Goal: Task Accomplishment & Management: Use online tool/utility

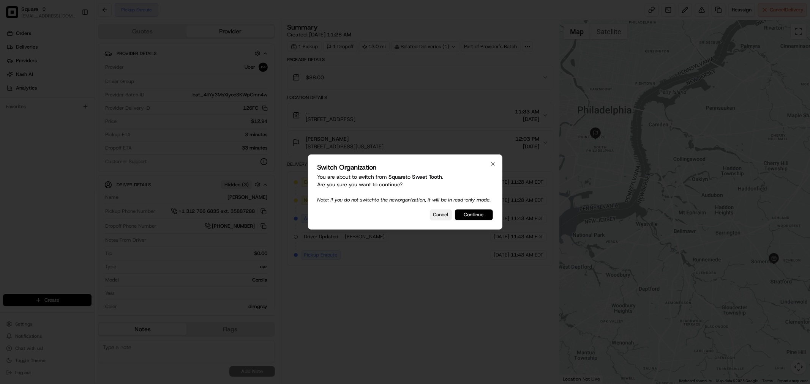
click at [473, 214] on button "Continue" at bounding box center [474, 215] width 38 height 11
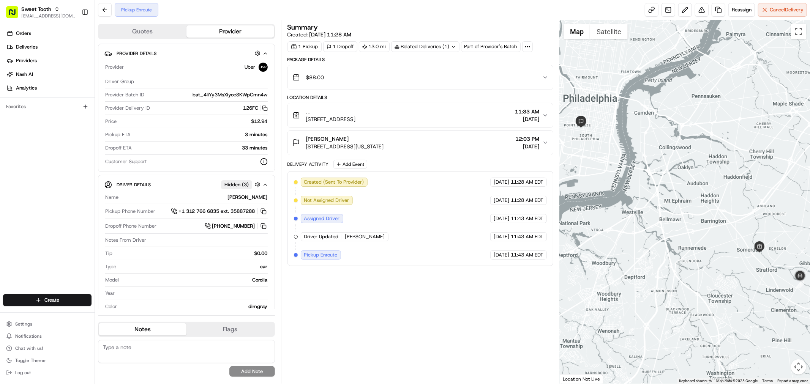
drag, startPoint x: 654, startPoint y: 180, endPoint x: 661, endPoint y: 185, distance: 7.7
click at [661, 185] on div at bounding box center [685, 202] width 250 height 364
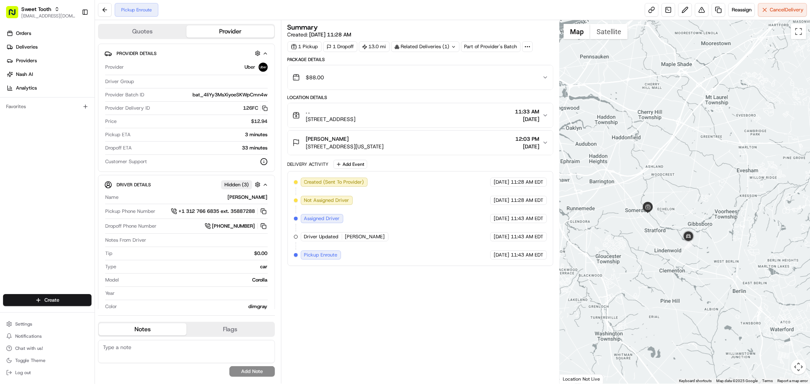
drag, startPoint x: 691, startPoint y: 200, endPoint x: 580, endPoint y: 161, distance: 117.7
click at [580, 161] on div at bounding box center [685, 202] width 250 height 364
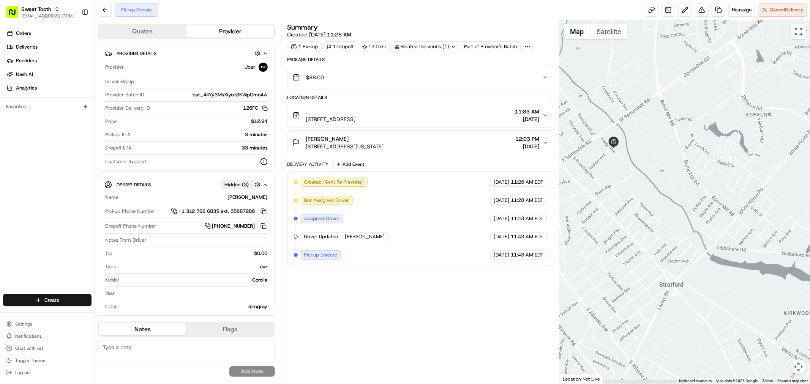
drag, startPoint x: 684, startPoint y: 230, endPoint x: 638, endPoint y: 169, distance: 75.4
click at [638, 169] on div at bounding box center [685, 202] width 250 height 364
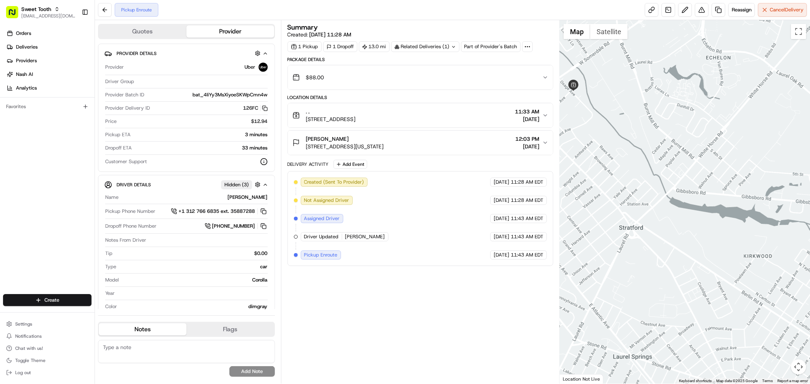
drag, startPoint x: 675, startPoint y: 221, endPoint x: 641, endPoint y: 172, distance: 60.6
click at [641, 172] on div at bounding box center [685, 202] width 250 height 364
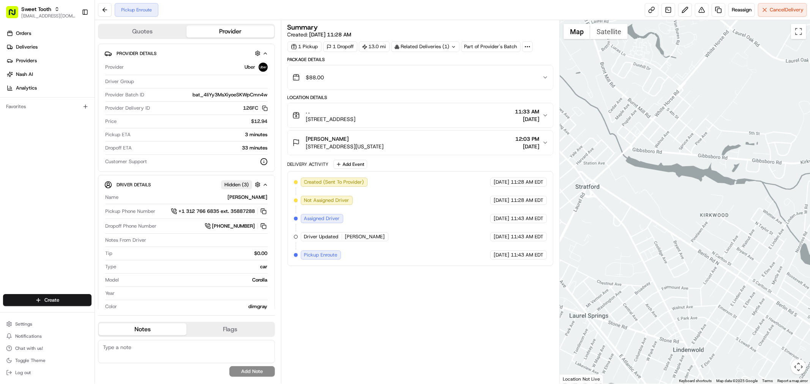
drag, startPoint x: 718, startPoint y: 215, endPoint x: 674, endPoint y: 171, distance: 62.3
click at [674, 171] on div at bounding box center [685, 202] width 250 height 364
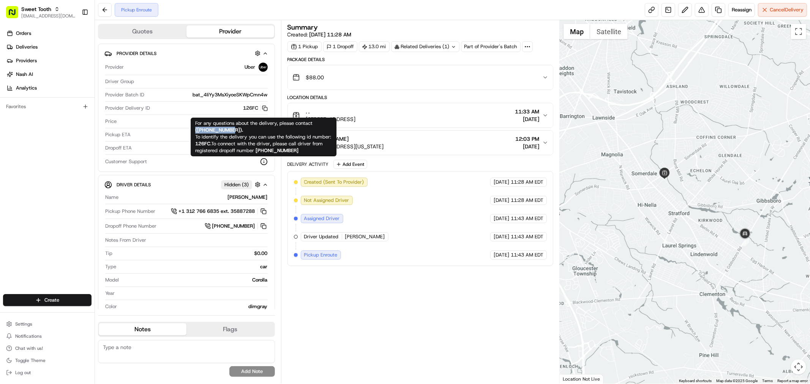
drag, startPoint x: 234, startPoint y: 129, endPoint x: 196, endPoint y: 129, distance: 38.4
click at [196, 129] on strong "( +18669873750 )." at bounding box center [219, 130] width 48 height 6
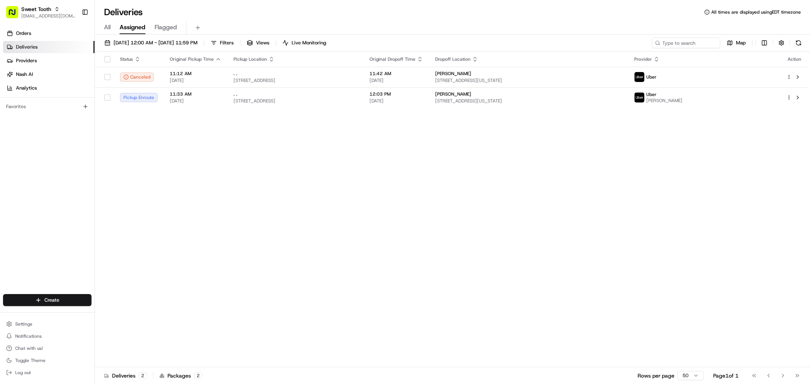
click at [417, 29] on div "All Assigned Flagged" at bounding box center [452, 27] width 715 height 13
click at [36, 17] on span "[EMAIL_ADDRESS][DOMAIN_NAME]" at bounding box center [48, 16] width 54 height 6
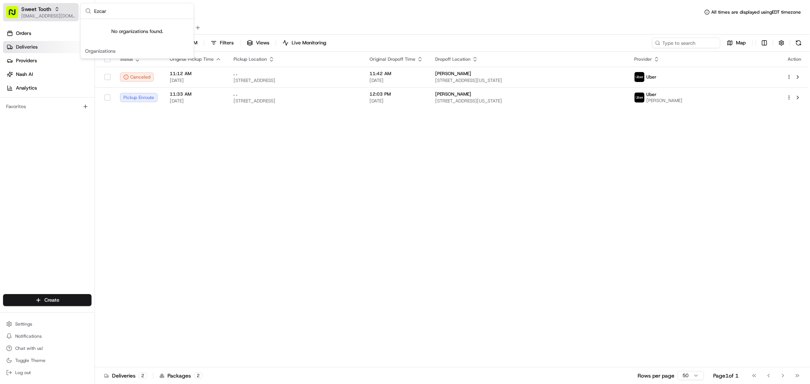
type input "Ezca"
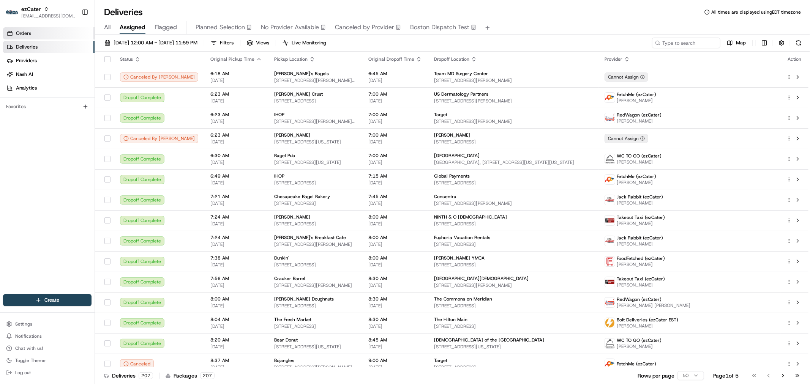
drag, startPoint x: 674, startPoint y: 382, endPoint x: 52, endPoint y: 36, distance: 710.9
click at [52, 36] on link "Orders" at bounding box center [49, 33] width 92 height 12
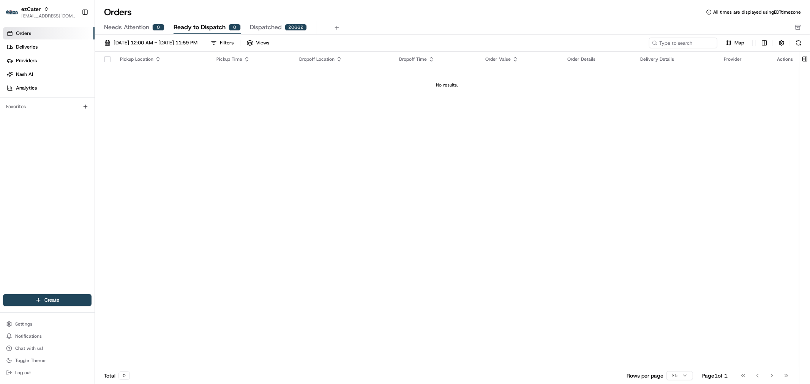
click at [129, 24] on span "Needs Attention" at bounding box center [126, 27] width 45 height 9
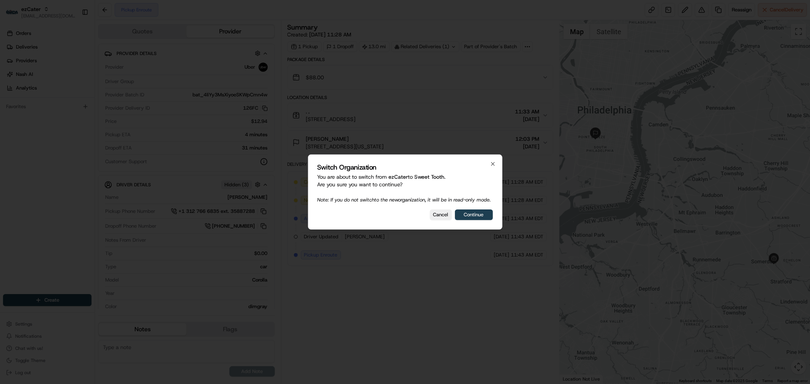
click at [477, 216] on button "Continue" at bounding box center [474, 215] width 38 height 11
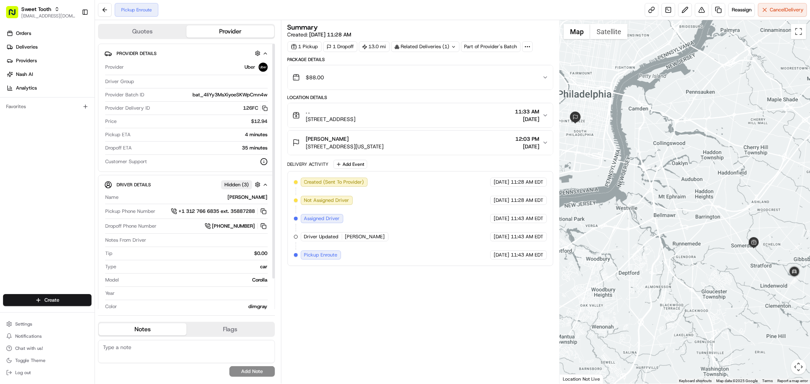
drag, startPoint x: 347, startPoint y: 264, endPoint x: 635, endPoint y: 226, distance: 290.7
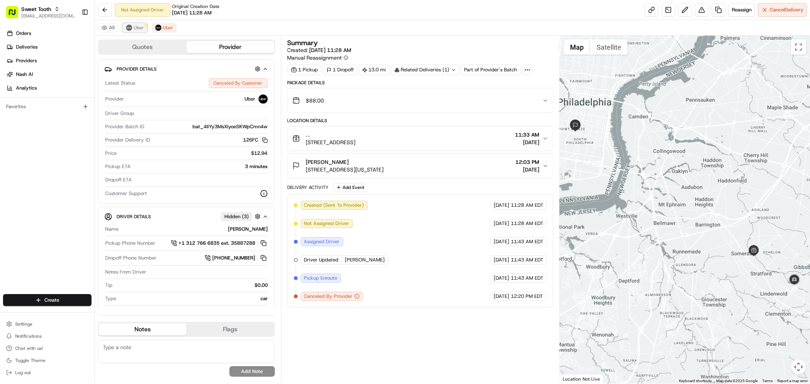
click at [138, 28] on span "Uber" at bounding box center [139, 28] width 10 height 6
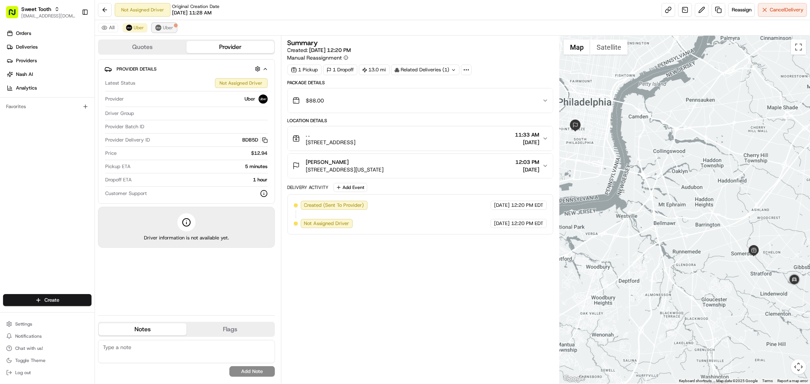
click at [164, 27] on span "Uber" at bounding box center [168, 28] width 10 height 6
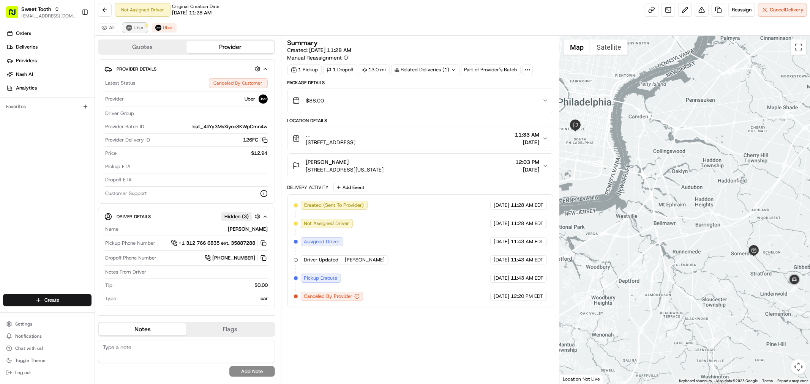
click at [139, 27] on span "Uber" at bounding box center [139, 28] width 10 height 6
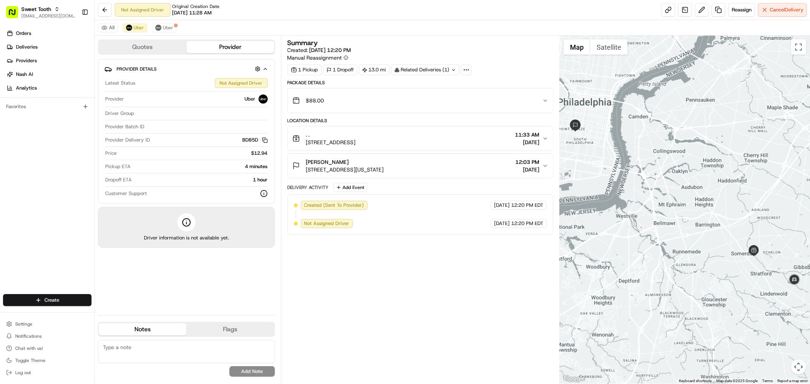
drag, startPoint x: 736, startPoint y: 243, endPoint x: 700, endPoint y: 208, distance: 49.7
click at [700, 208] on div at bounding box center [685, 210] width 250 height 348
click at [498, 145] on div ". . 100 Osage Ave, Somerdale, NJ 08083, USA 11:33 AM 08/23/2025" at bounding box center [417, 138] width 250 height 15
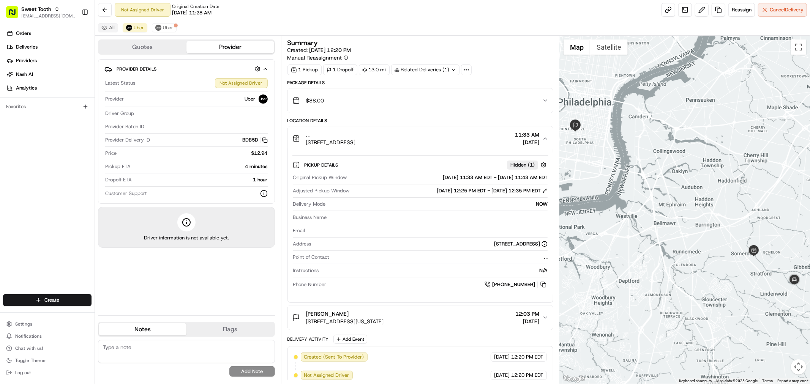
click at [103, 26] on button "All" at bounding box center [108, 27] width 20 height 9
click at [134, 46] on button "Quotes" at bounding box center [143, 47] width 88 height 12
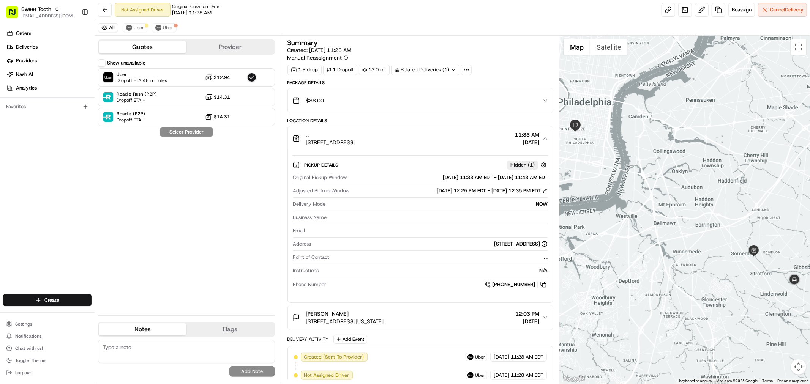
click at [99, 62] on button "Show unavailable" at bounding box center [102, 63] width 8 height 8
click at [138, 28] on span "Uber" at bounding box center [139, 28] width 10 height 6
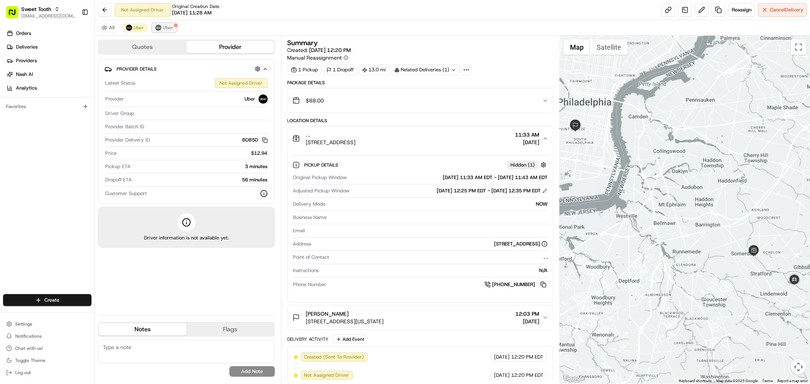
click at [158, 30] on img at bounding box center [158, 28] width 6 height 6
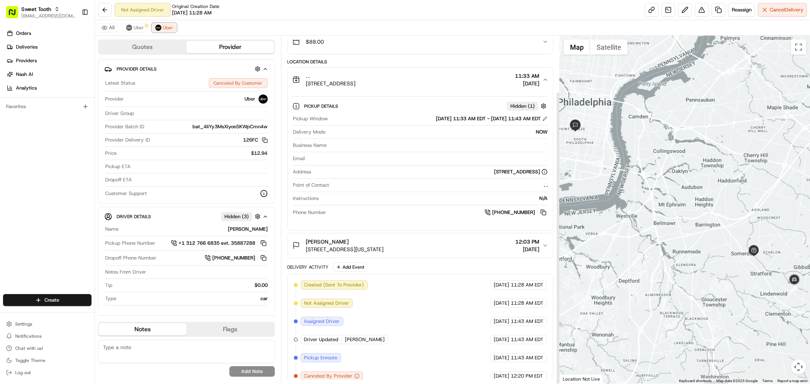
scroll to position [66, 0]
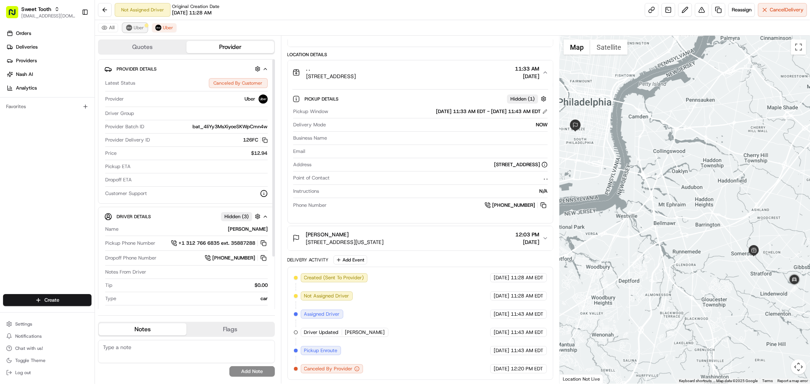
click at [142, 29] on span "Uber" at bounding box center [139, 28] width 10 height 6
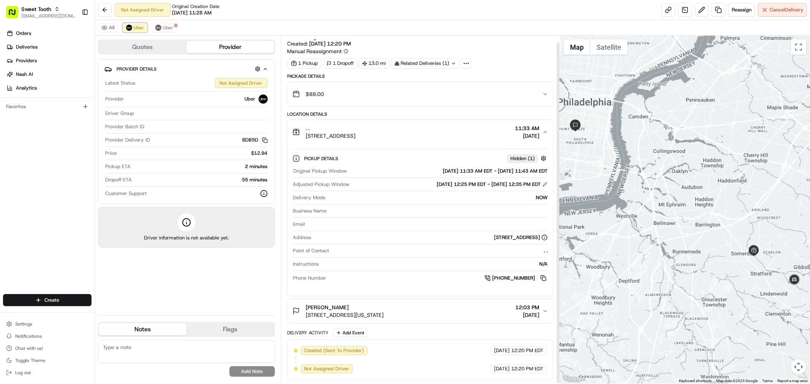
scroll to position [6, 0]
click at [538, 131] on span "11:33 AM" at bounding box center [527, 129] width 24 height 8
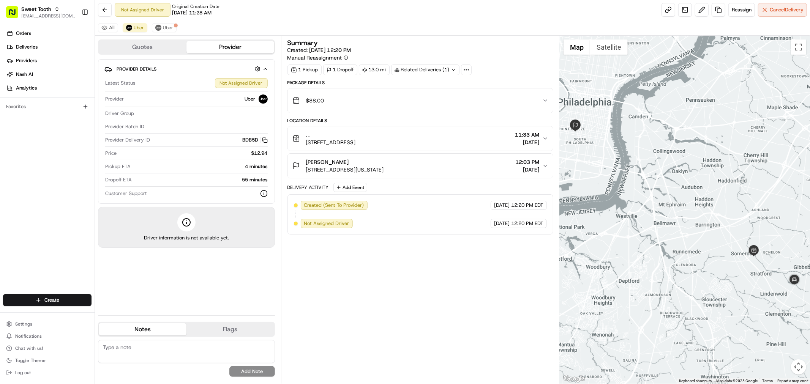
click at [538, 131] on button ". . 100 Osage Ave, Somerdale, NJ 08083, USA 11:33 AM 08/23/2025" at bounding box center [420, 138] width 265 height 24
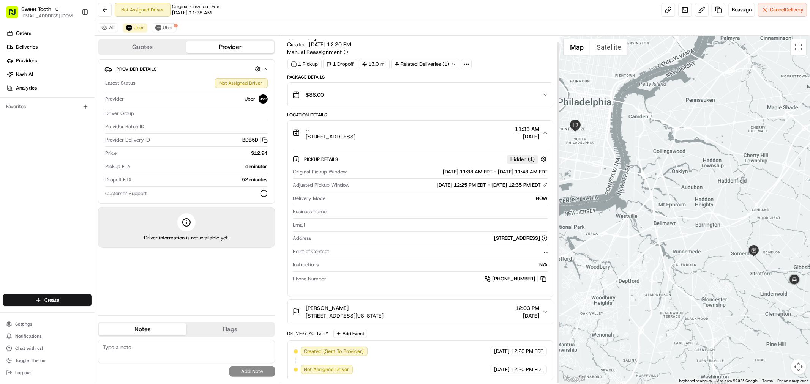
scroll to position [6, 0]
click at [536, 73] on div "Summary Created: 08/23/2025 12:20 PM Manual Reassignment 1 Pickup 1 Dropoff 13.…" at bounding box center [420, 206] width 266 height 347
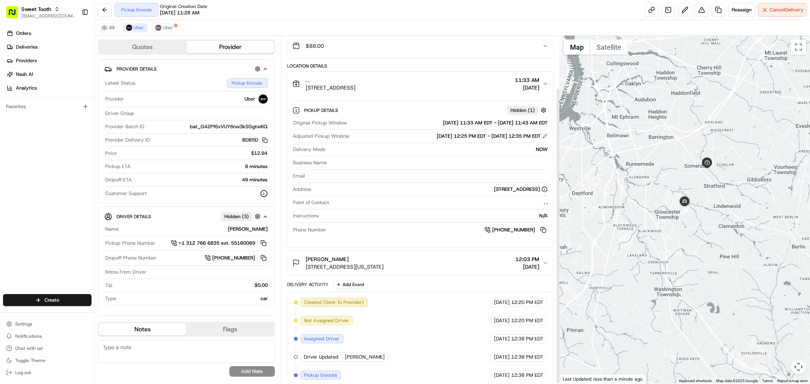
scroll to position [62, 0]
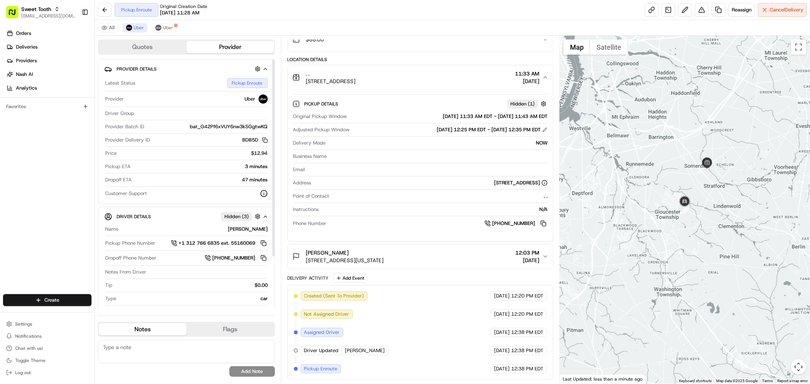
click at [265, 69] on icon "button" at bounding box center [265, 69] width 6 height 6
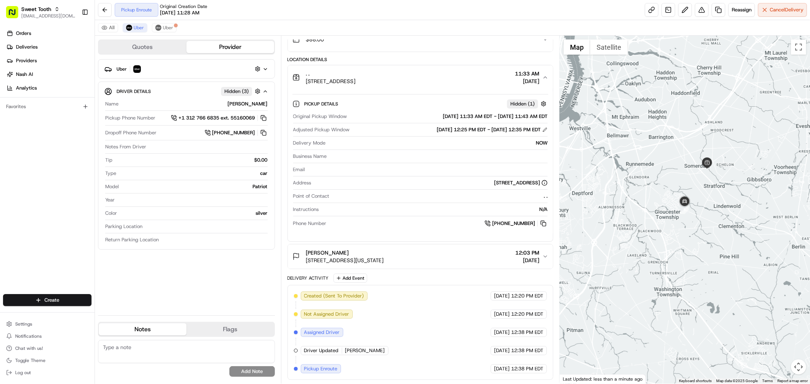
click at [264, 66] on icon "button" at bounding box center [265, 69] width 6 height 6
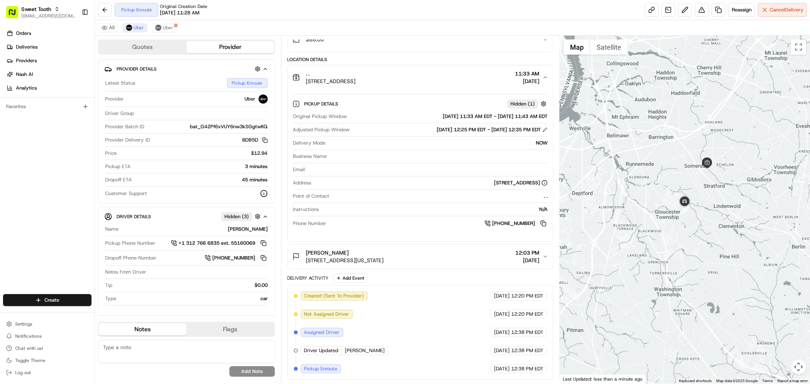
click at [533, 336] on div "Created (Sent To Provider) Uber 08/23/2025 12:20 PM EDT Not Assigned Driver Ube…" at bounding box center [420, 333] width 253 height 82
click at [331, 9] on div "Pickup Enroute Original Creation Date 08/23/2025 11:28 AM Reassign Cancel Deliv…" at bounding box center [452, 10] width 715 height 20
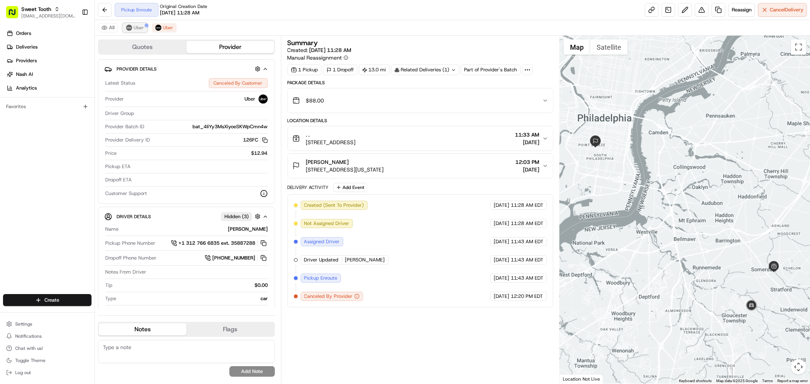
click at [145, 30] on button "Uber" at bounding box center [135, 27] width 25 height 9
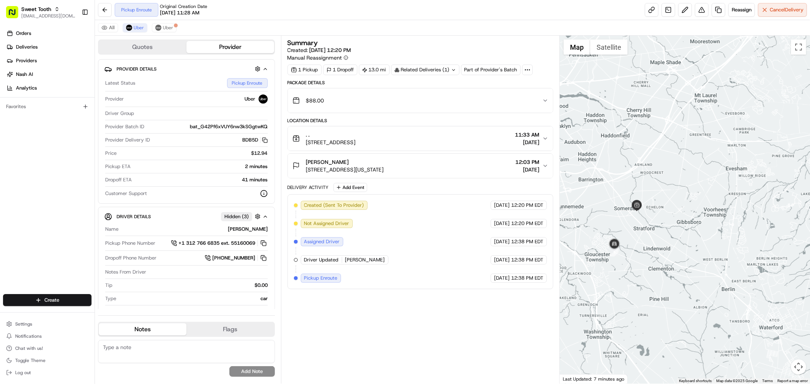
drag, startPoint x: 768, startPoint y: 232, endPoint x: 629, endPoint y: 168, distance: 152.9
click at [629, 168] on div at bounding box center [685, 210] width 250 height 348
drag, startPoint x: 633, startPoint y: 225, endPoint x: 637, endPoint y: 223, distance: 4.9
click at [637, 223] on div at bounding box center [685, 210] width 250 height 348
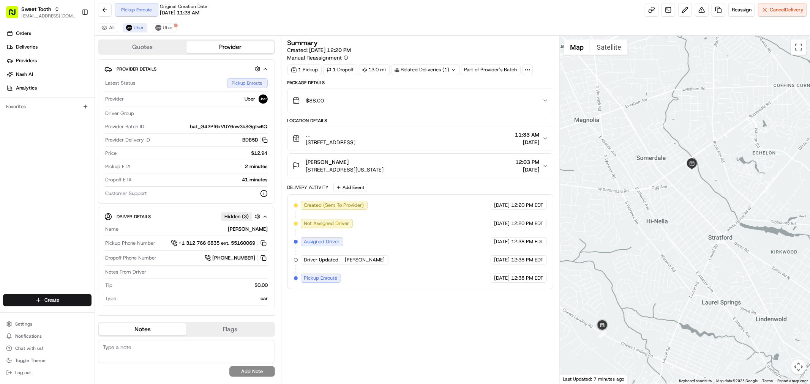
drag, startPoint x: 638, startPoint y: 223, endPoint x: 681, endPoint y: 222, distance: 43.3
click at [681, 222] on div at bounding box center [685, 210] width 250 height 348
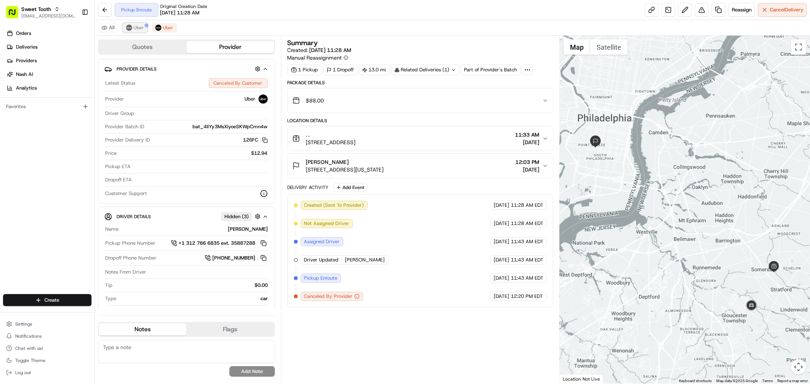
click at [141, 29] on span "Uber" at bounding box center [139, 28] width 10 height 6
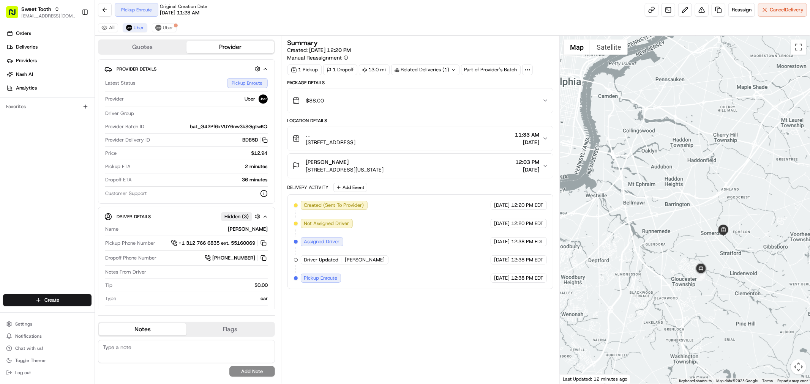
drag, startPoint x: 651, startPoint y: 243, endPoint x: 598, endPoint y: 203, distance: 66.1
click at [598, 203] on div at bounding box center [685, 210] width 250 height 348
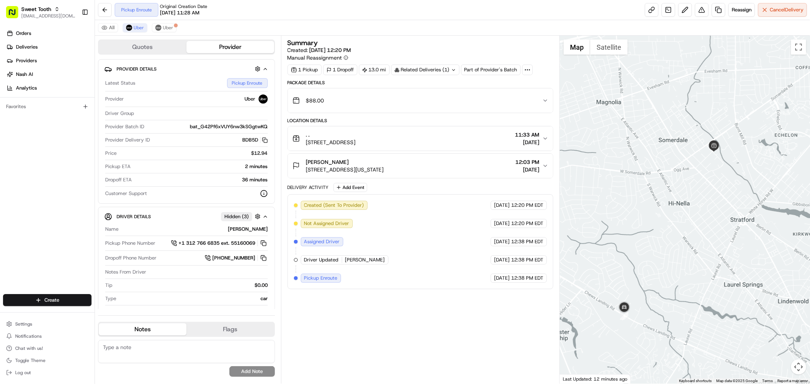
drag, startPoint x: 713, startPoint y: 239, endPoint x: 656, endPoint y: 238, distance: 57.3
click at [656, 238] on div at bounding box center [685, 210] width 250 height 348
click at [108, 25] on button "All" at bounding box center [108, 27] width 20 height 9
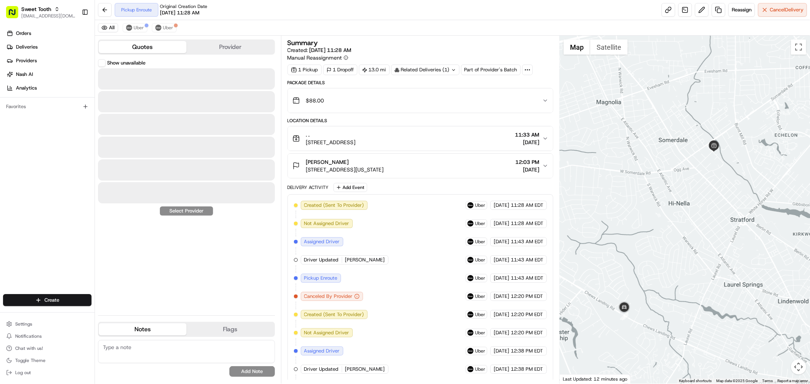
click at [123, 51] on button "Quotes" at bounding box center [143, 47] width 88 height 12
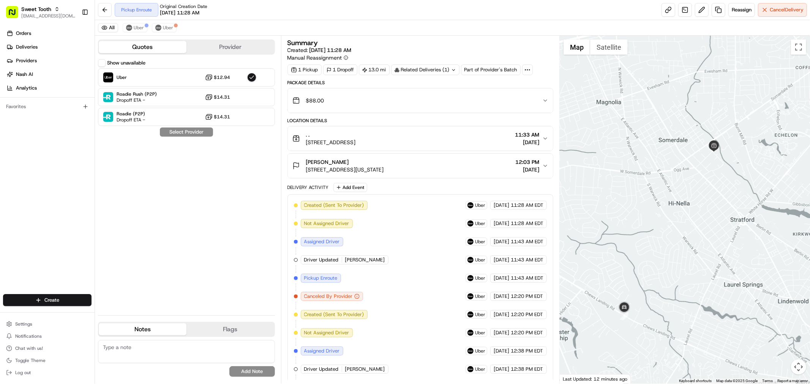
click at [543, 142] on button ". . [STREET_ADDRESS] 11:33 AM [DATE]" at bounding box center [420, 138] width 265 height 24
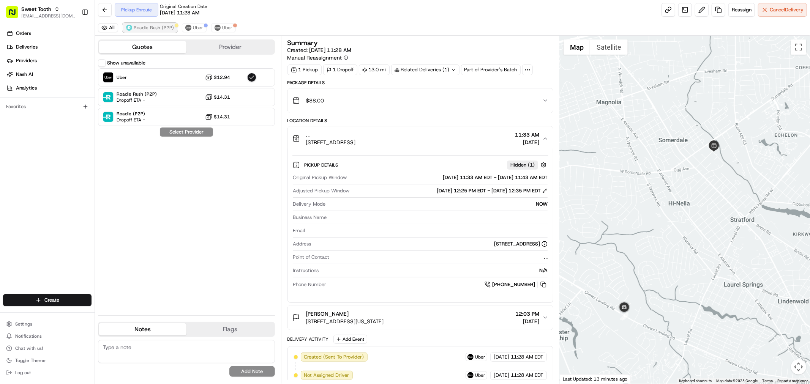
click at [140, 29] on span "Roadie Rush (P2P)" at bounding box center [154, 28] width 40 height 6
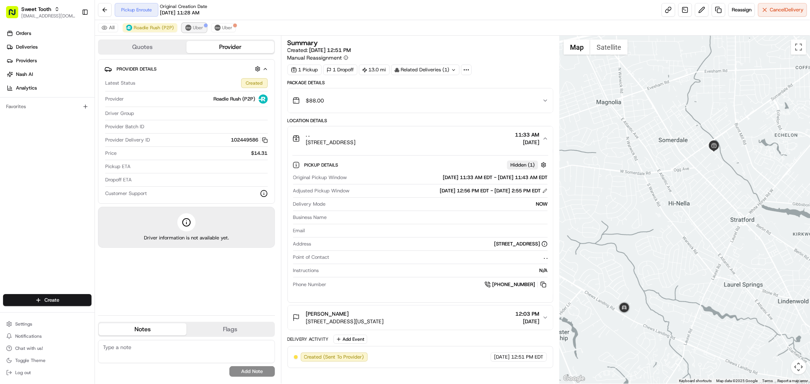
click at [195, 25] on span "Uber" at bounding box center [198, 28] width 10 height 6
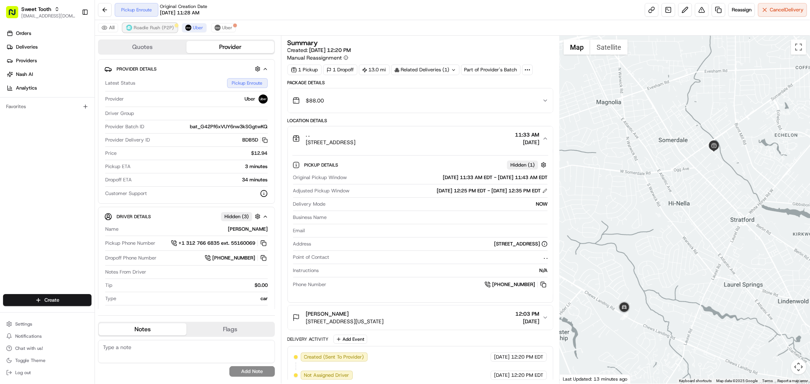
click at [153, 28] on span "Roadie Rush (P2P)" at bounding box center [154, 28] width 40 height 6
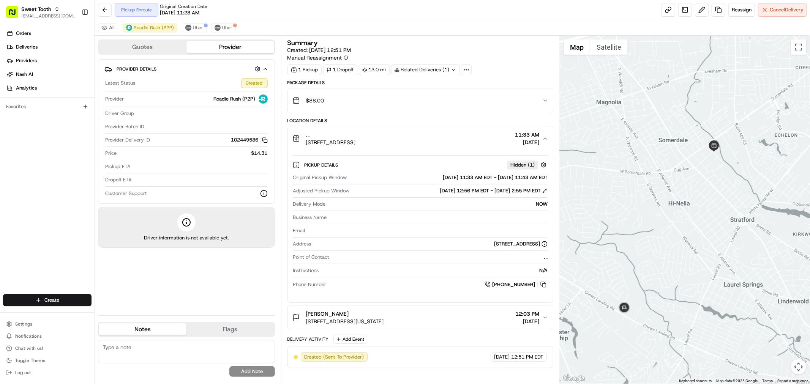
click at [519, 316] on span "12:03 PM" at bounding box center [527, 314] width 24 height 8
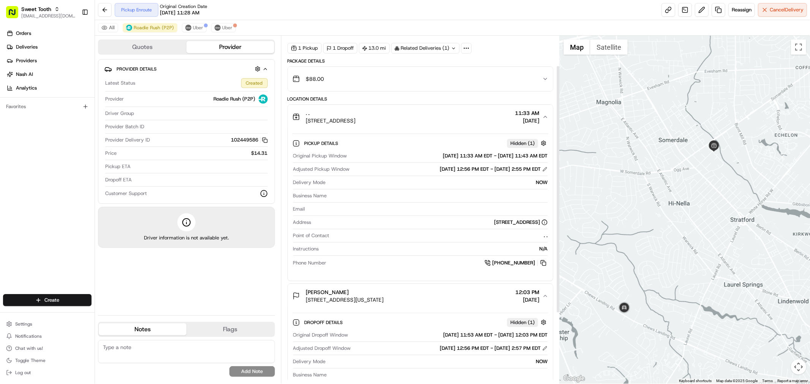
scroll to position [42, 0]
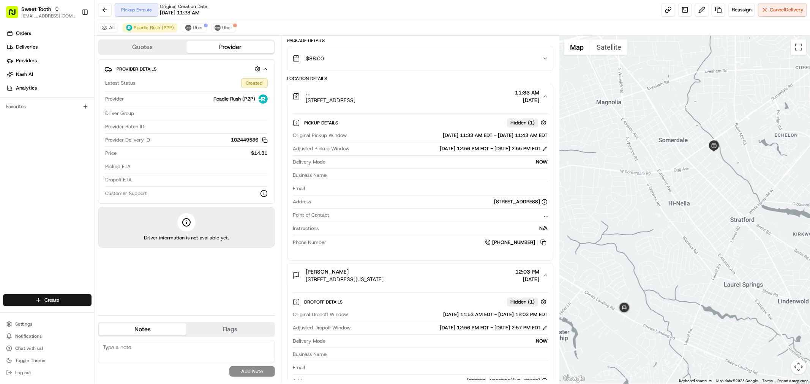
click at [206, 27] on div "All Roadie Rush (P2P) Uber Uber" at bounding box center [452, 28] width 715 height 16
click at [204, 25] on div at bounding box center [206, 26] width 4 height 4
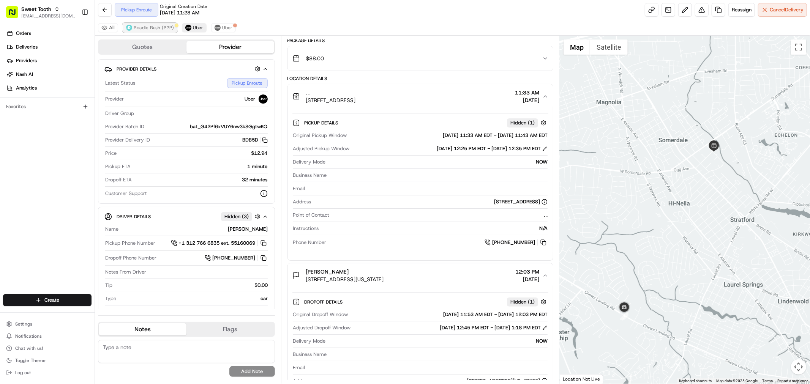
click at [158, 28] on span "Roadie Rush (P2P)" at bounding box center [154, 28] width 40 height 6
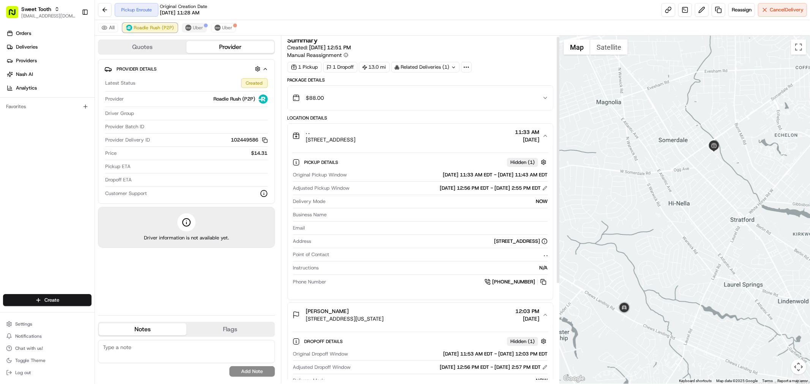
scroll to position [0, 0]
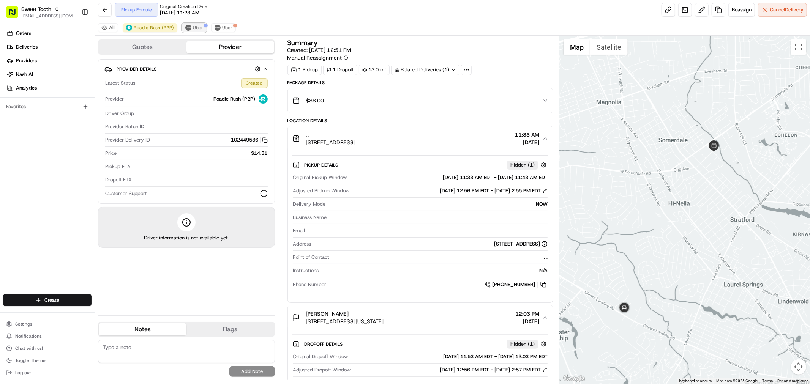
click at [196, 25] on span "Uber" at bounding box center [198, 28] width 10 height 6
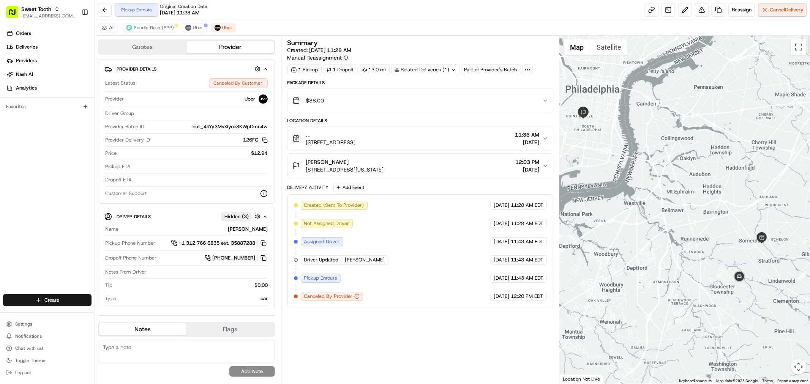
drag, startPoint x: 661, startPoint y: 208, endPoint x: 643, endPoint y: 169, distance: 43.2
click at [646, 172] on div at bounding box center [685, 210] width 250 height 348
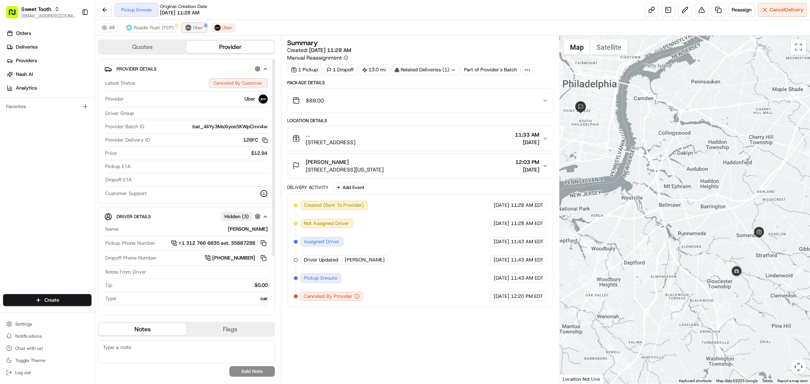
click at [185, 27] on img at bounding box center [188, 28] width 6 height 6
click at [225, 29] on span "Uber" at bounding box center [227, 28] width 10 height 6
click at [196, 25] on span "Uber" at bounding box center [198, 28] width 10 height 6
click at [211, 25] on button "Uber" at bounding box center [223, 27] width 25 height 9
click at [196, 27] on span "Uber" at bounding box center [198, 28] width 10 height 6
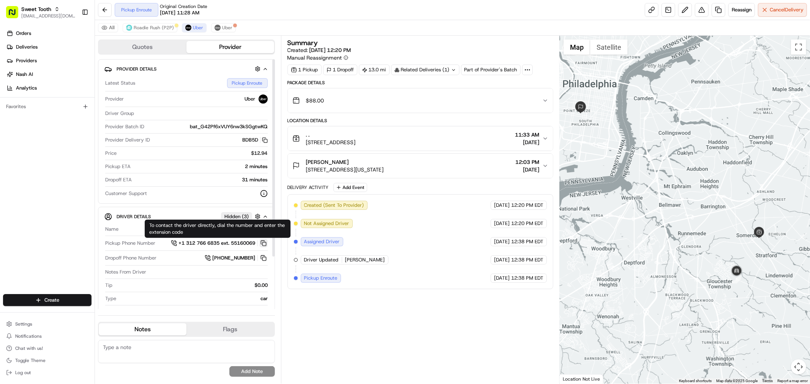
click at [261, 245] on button at bounding box center [263, 243] width 8 height 8
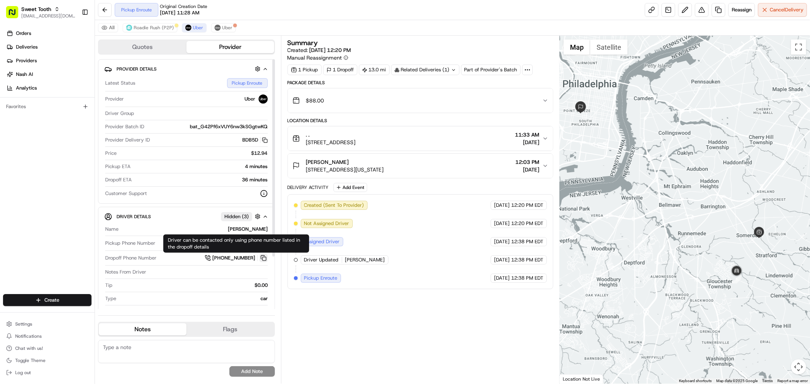
click at [261, 258] on button at bounding box center [263, 258] width 8 height 8
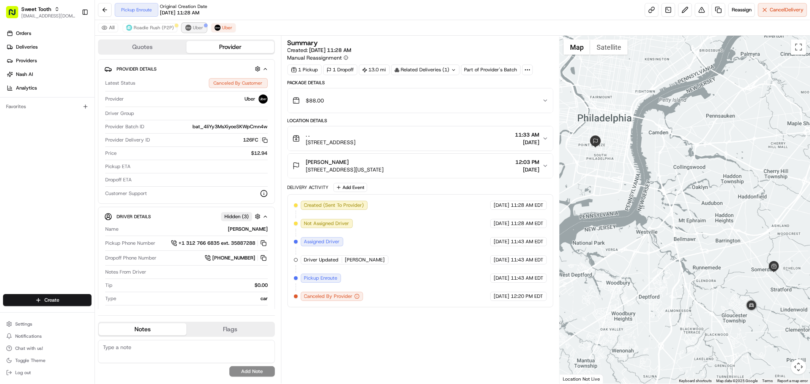
click at [200, 25] on span "Uber" at bounding box center [198, 28] width 10 height 6
click at [147, 28] on span "Roadie Rush (P2P)" at bounding box center [154, 28] width 40 height 6
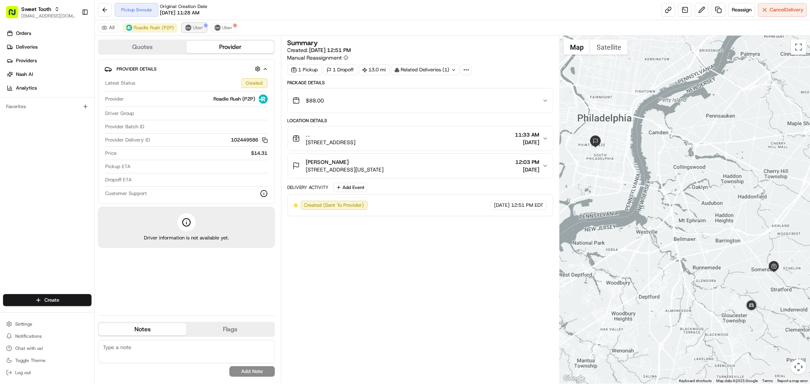
click at [197, 26] on span "Uber" at bounding box center [198, 28] width 10 height 6
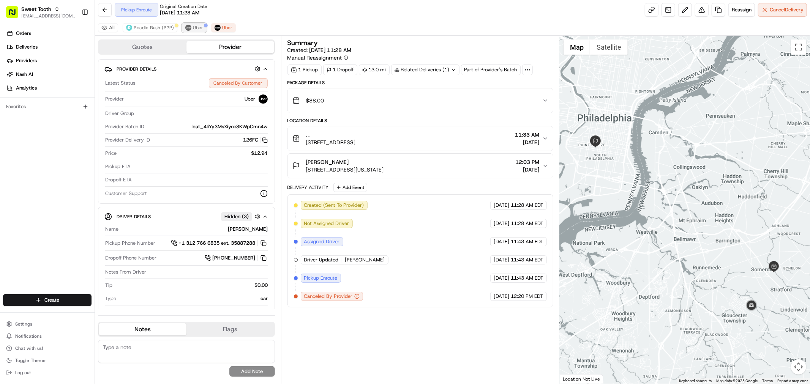
click at [199, 28] on span "Uber" at bounding box center [198, 28] width 10 height 6
click at [153, 28] on span "Roadie Rush (P2P)" at bounding box center [154, 28] width 40 height 6
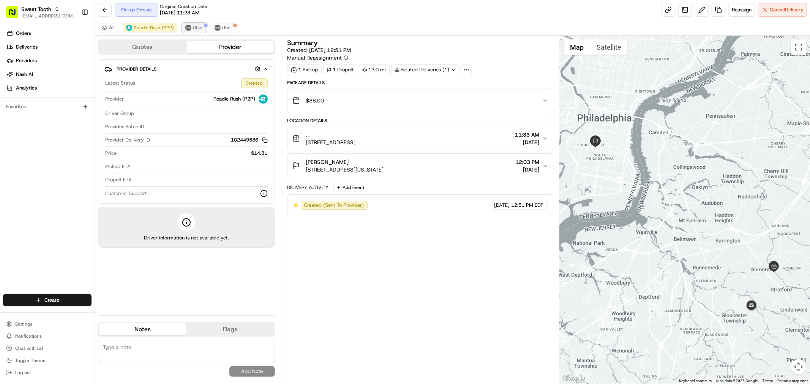
click at [199, 29] on span "Uber" at bounding box center [198, 28] width 10 height 6
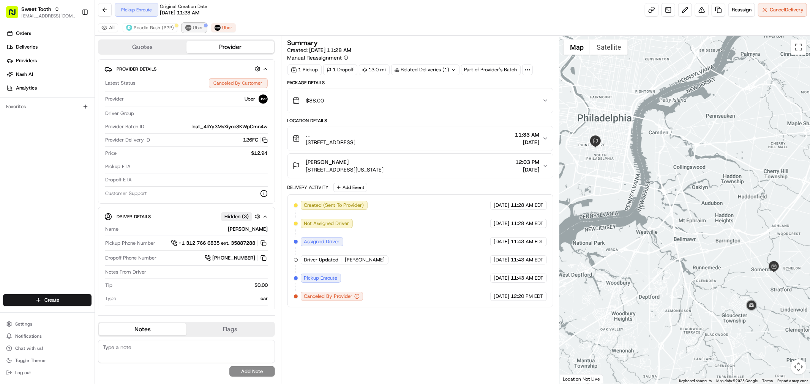
click at [194, 30] on span "Uber" at bounding box center [198, 28] width 10 height 6
click at [182, 23] on button "Uber" at bounding box center [194, 27] width 25 height 9
click at [197, 31] on span "Uber" at bounding box center [198, 28] width 10 height 6
click at [282, 50] on div "Summary Created: [DATE] 12:20 PM Manual Reassignment 1 Pickup 1 Dropoff 13.0 mi…" at bounding box center [420, 210] width 279 height 348
drag, startPoint x: 282, startPoint y: 50, endPoint x: 483, endPoint y: 141, distance: 220.3
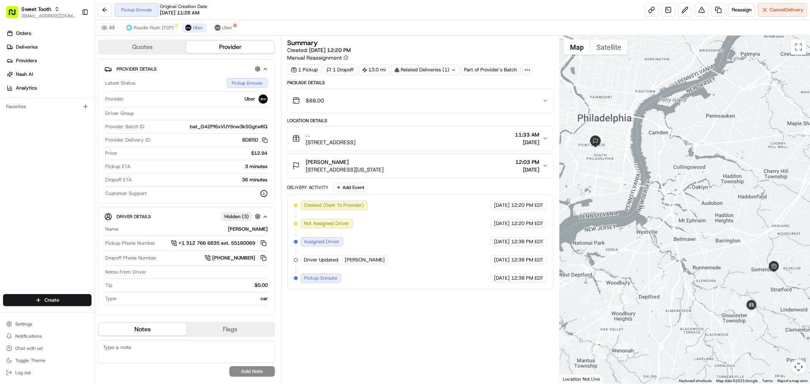
click at [483, 141] on div ". . [STREET_ADDRESS] 11:33 AM [DATE]" at bounding box center [417, 138] width 250 height 15
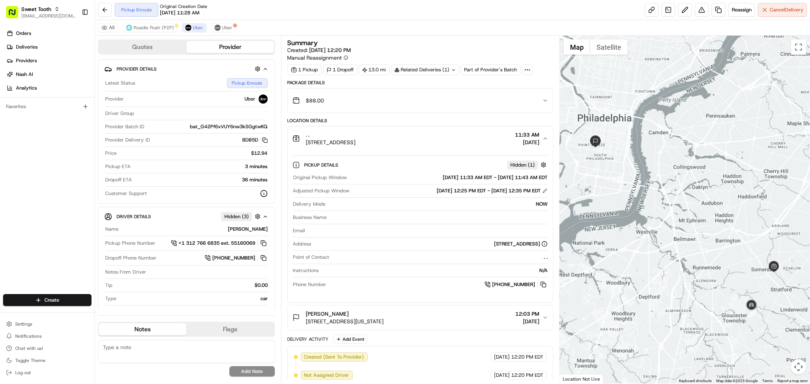
click at [515, 311] on span "12:03 PM" at bounding box center [527, 314] width 24 height 8
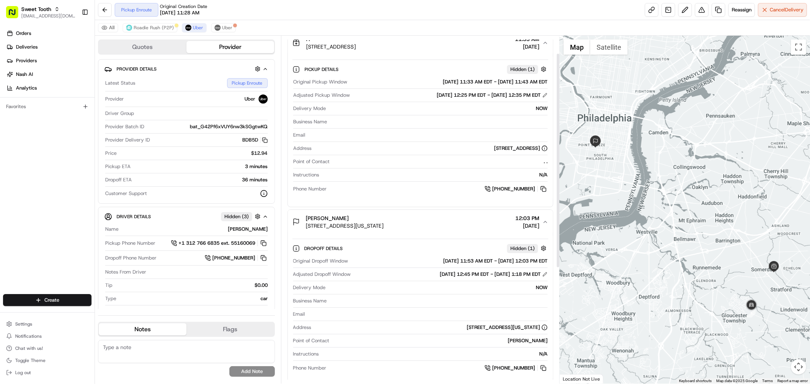
scroll to position [126, 0]
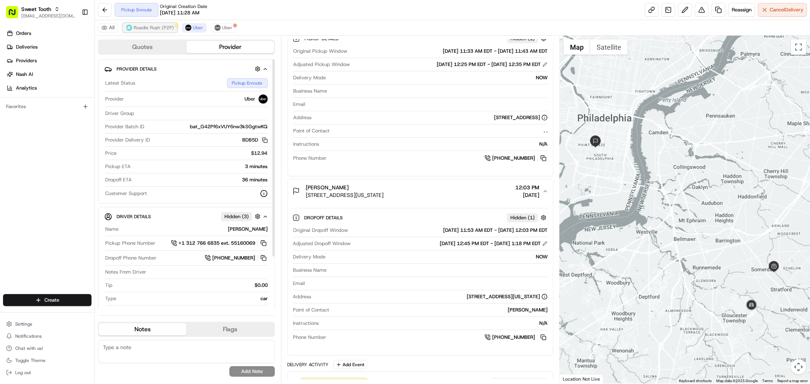
click at [150, 31] on span "Roadie Rush (P2P)" at bounding box center [154, 28] width 40 height 6
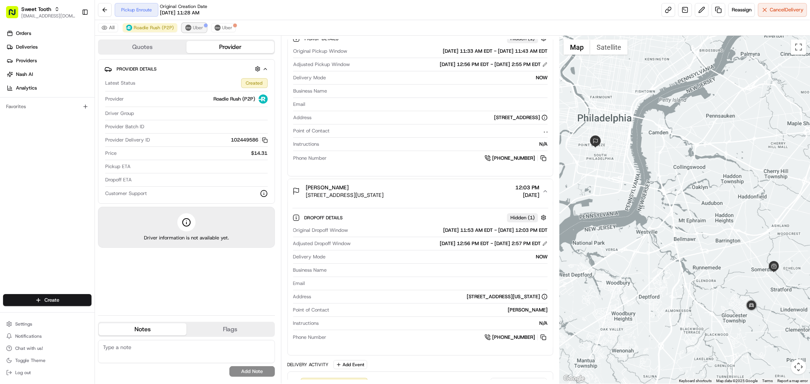
click at [188, 27] on img at bounding box center [188, 28] width 6 height 6
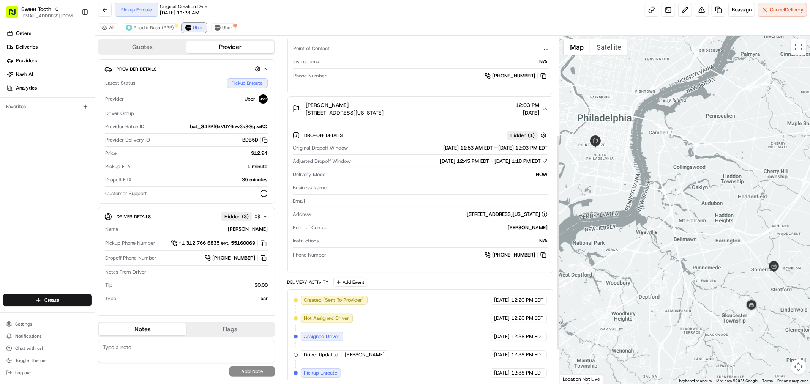
scroll to position [213, 0]
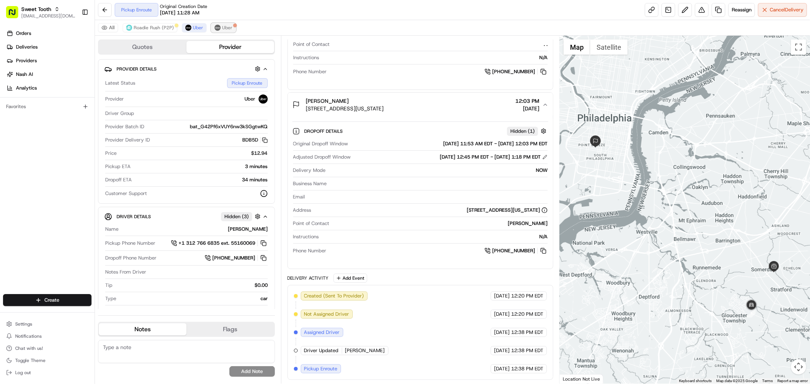
click at [218, 31] on button "Uber" at bounding box center [223, 27] width 25 height 9
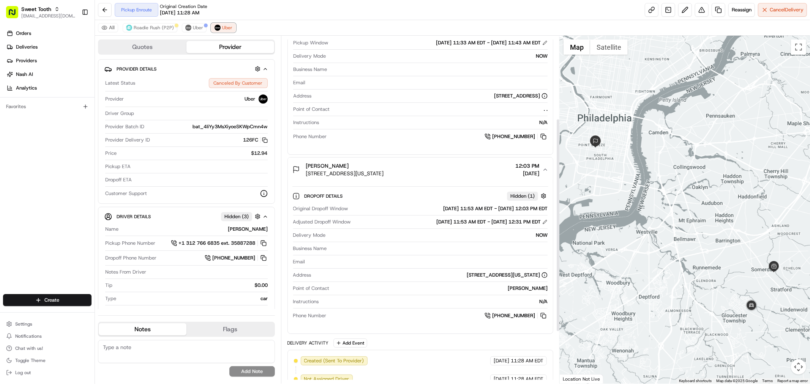
scroll to position [134, 0]
click at [193, 25] on span "Uber" at bounding box center [198, 28] width 10 height 6
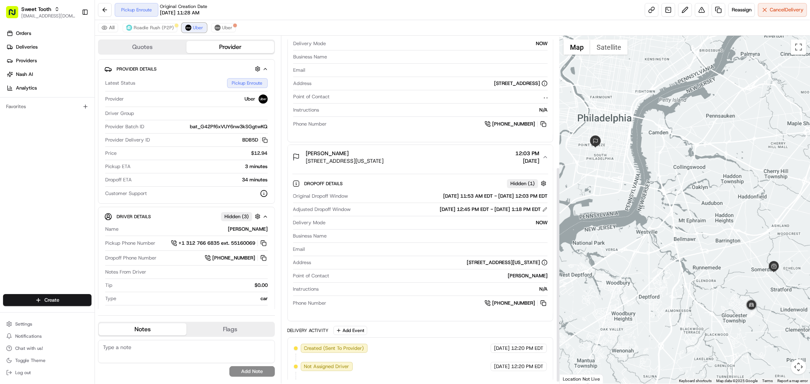
scroll to position [213, 0]
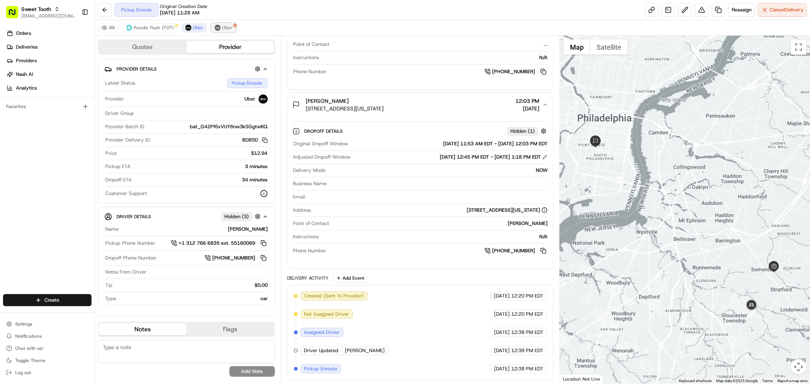
click at [223, 30] on span "Uber" at bounding box center [227, 28] width 10 height 6
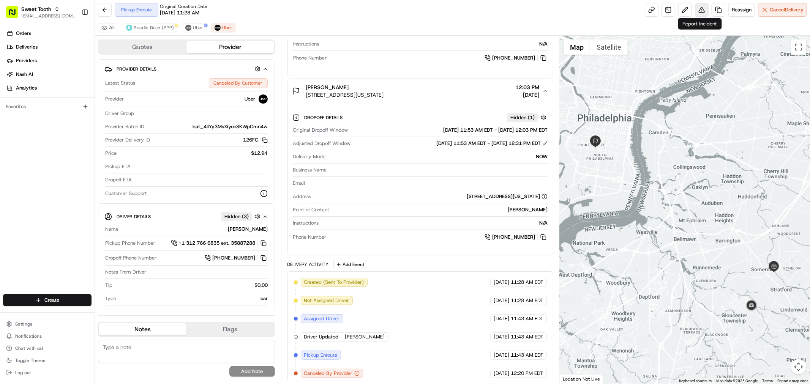
click at [700, 9] on button at bounding box center [702, 10] width 14 height 14
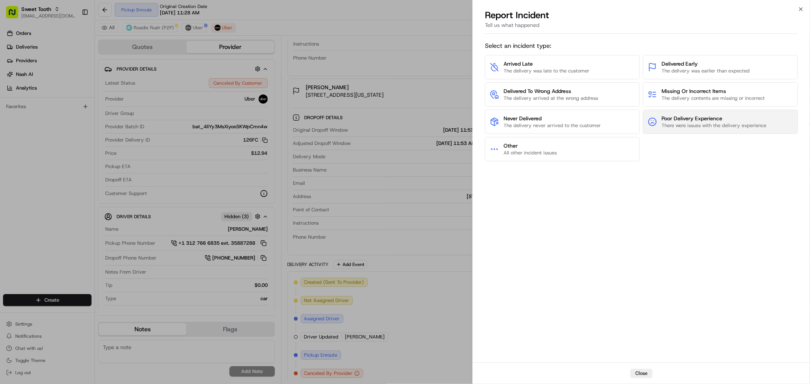
click at [704, 123] on span "There were issues with the delivery experience" at bounding box center [713, 125] width 105 height 7
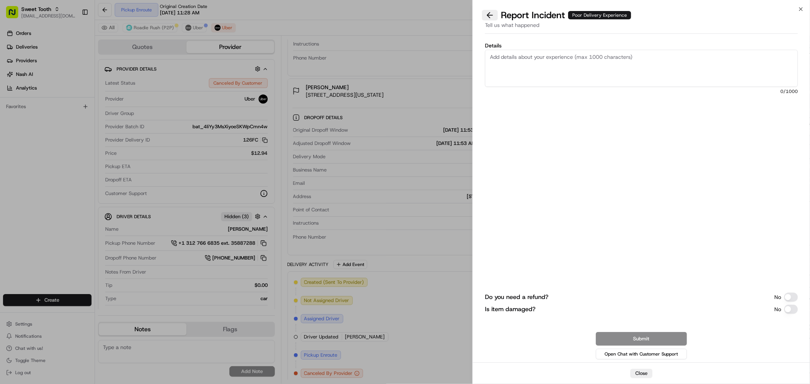
click at [494, 16] on button at bounding box center [490, 15] width 16 height 11
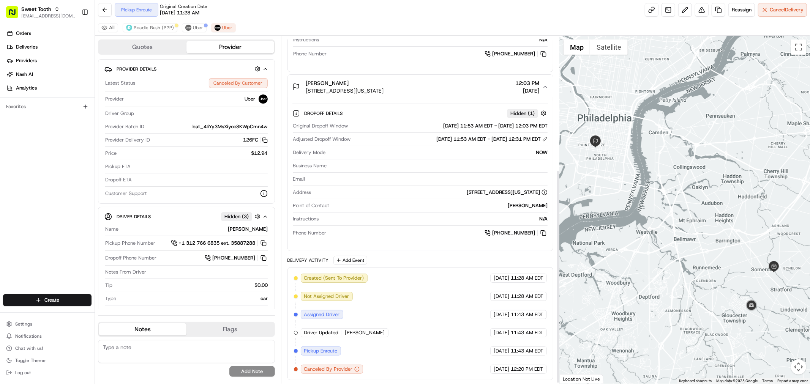
scroll to position [218, 0]
click at [223, 30] on span "Uber" at bounding box center [227, 28] width 10 height 6
click at [194, 29] on span "Uber" at bounding box center [198, 28] width 10 height 6
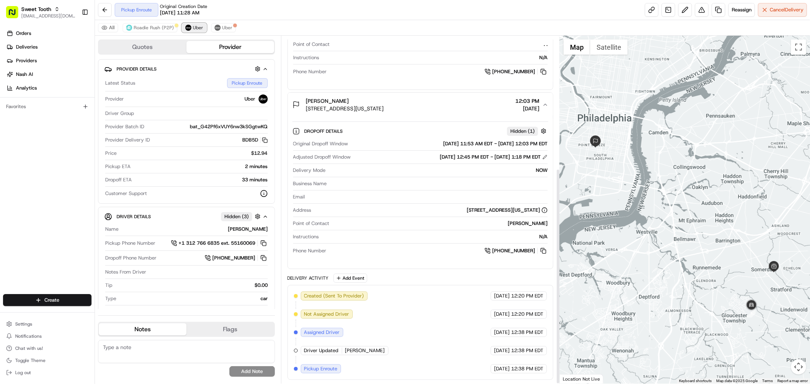
scroll to position [213, 0]
click at [226, 30] on span "Uber" at bounding box center [227, 28] width 10 height 6
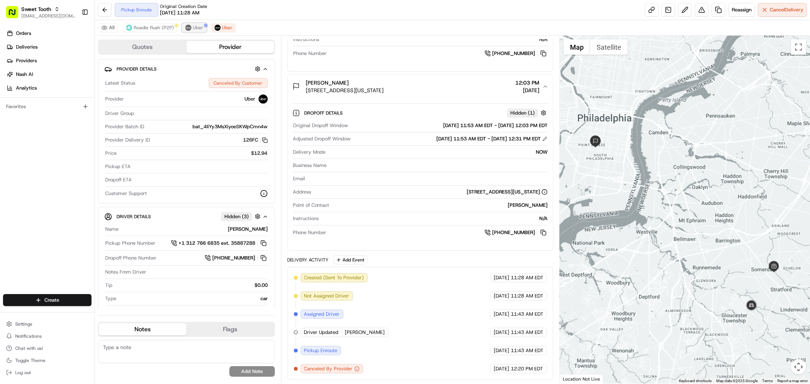
click at [187, 25] on img at bounding box center [188, 28] width 6 height 6
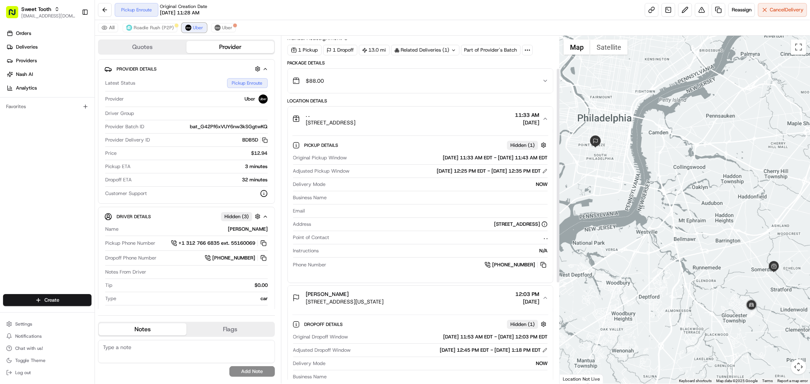
scroll to position [0, 0]
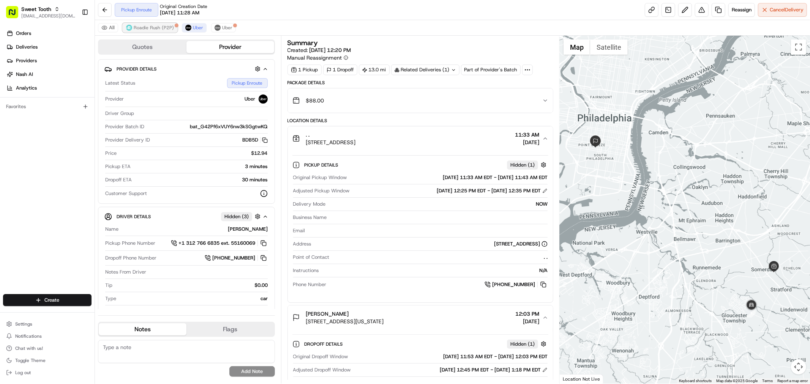
click at [157, 29] on span "Roadie Rush (P2P)" at bounding box center [154, 28] width 40 height 6
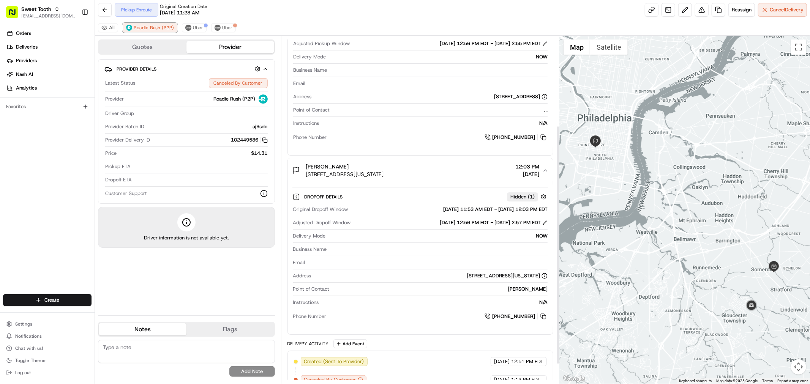
scroll to position [158, 0]
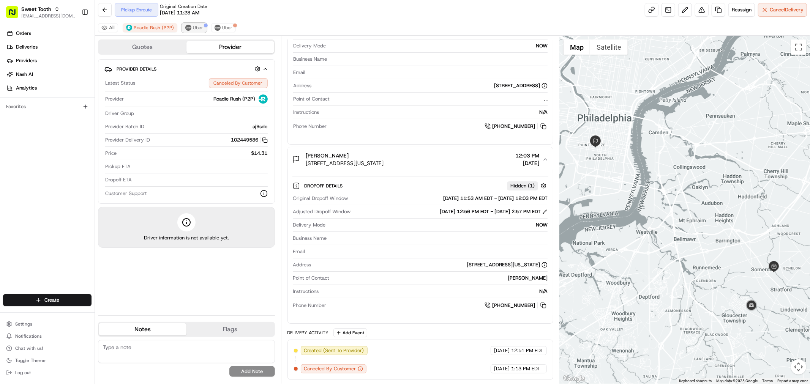
click at [197, 28] on span "Uber" at bounding box center [198, 28] width 10 height 6
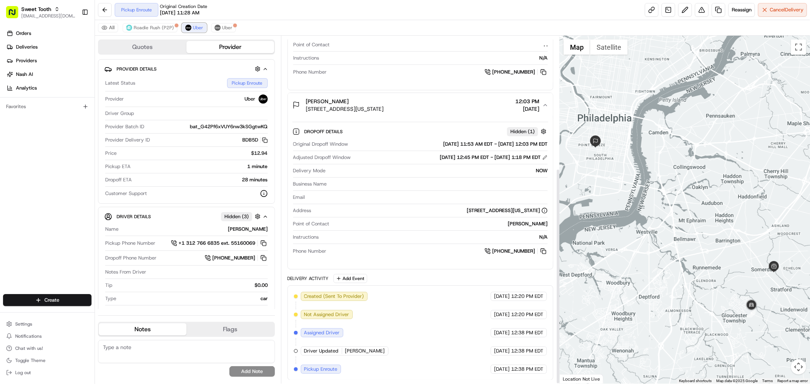
scroll to position [213, 0]
